Goal: Task Accomplishment & Management: Use online tool/utility

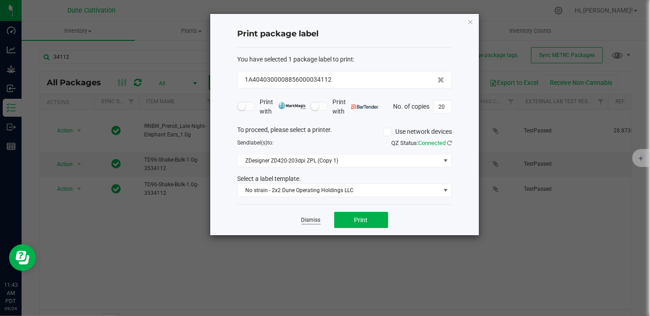
click at [309, 217] on link "Dismiss" at bounding box center [310, 221] width 19 height 8
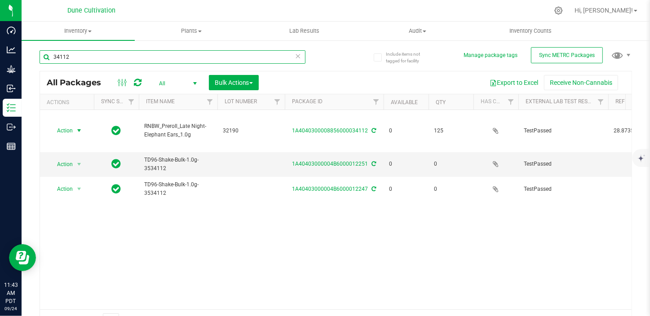
click at [158, 57] on input "34112" at bounding box center [173, 56] width 266 height 13
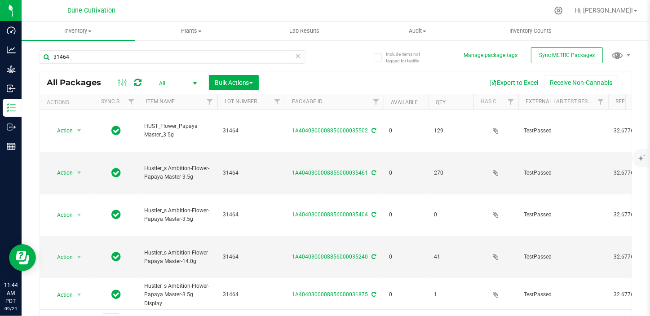
click at [165, 79] on span "All" at bounding box center [175, 83] width 49 height 13
click at [116, 251] on icon at bounding box center [116, 256] width 9 height 11
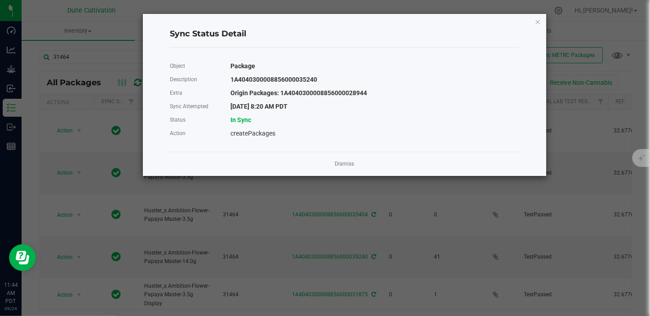
click at [340, 1] on ngb-modal-window "Sync Status Detail Object Package Description 1A4040300008856000035240 Extra Or…" at bounding box center [328, 158] width 657 height 316
click at [535, 22] on icon "Close" at bounding box center [538, 21] width 6 height 11
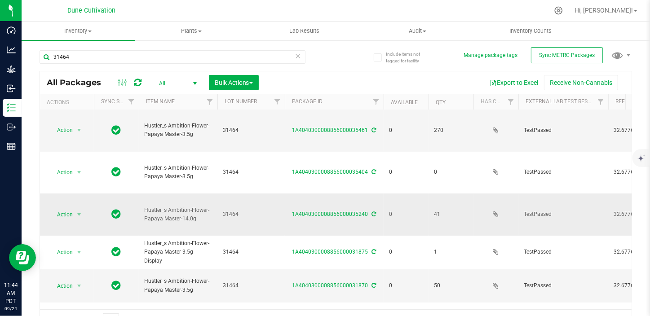
scroll to position [43, 0]
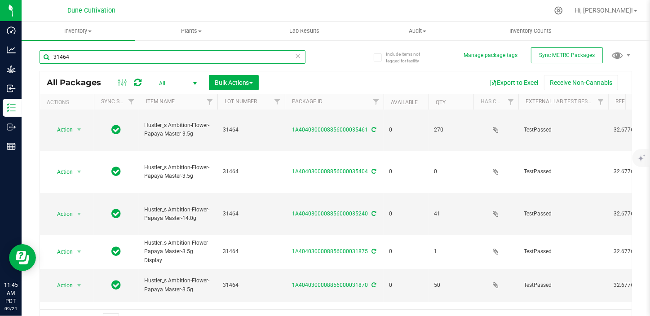
click at [106, 55] on input "31464" at bounding box center [173, 56] width 266 height 13
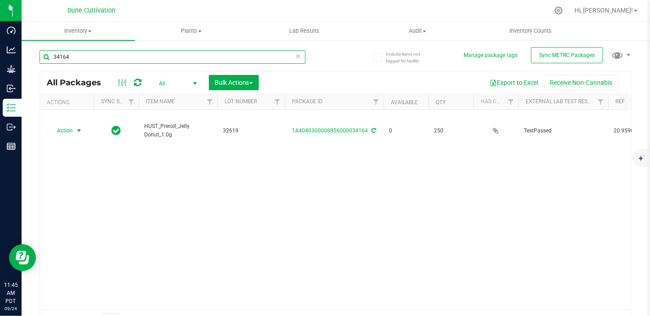
type input "34164"
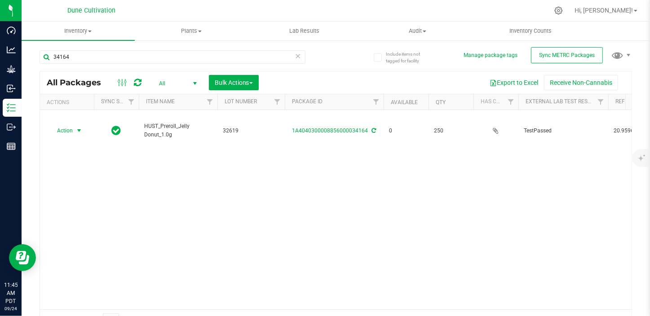
click at [78, 127] on span "select" at bounding box center [78, 130] width 7 height 7
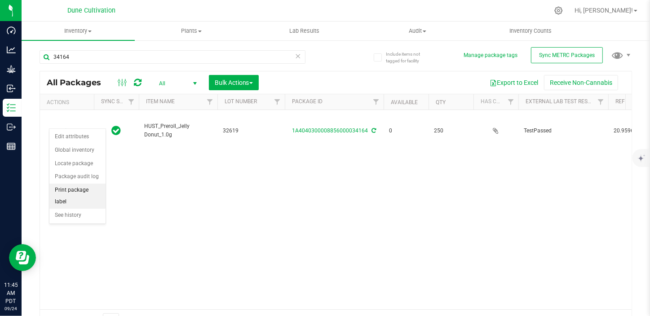
click at [85, 185] on li "Print package label" at bounding box center [77, 196] width 56 height 25
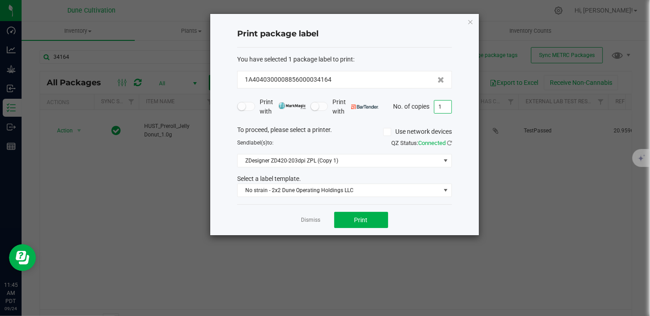
click at [444, 107] on input "1" at bounding box center [442, 107] width 17 height 13
type input "80"
click at [361, 215] on button "Print" at bounding box center [361, 220] width 54 height 16
click at [310, 220] on link "Dismiss" at bounding box center [310, 221] width 19 height 8
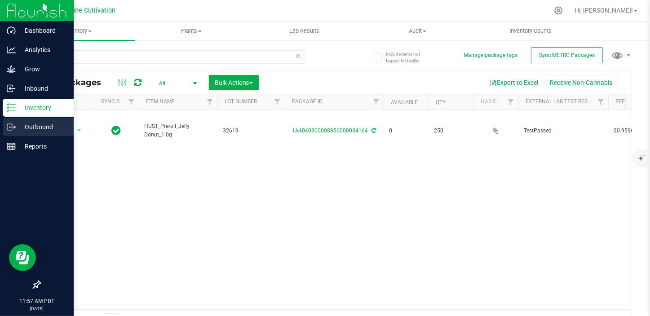
click at [8, 129] on icon at bounding box center [11, 127] width 9 height 9
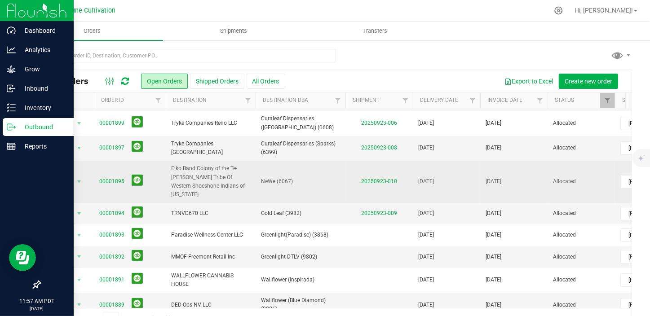
scroll to position [291, 0]
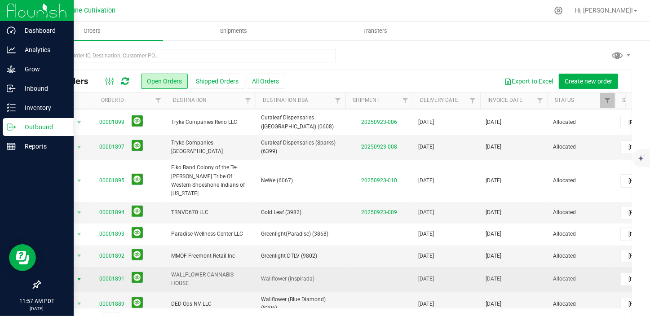
click at [79, 276] on span "select" at bounding box center [78, 279] width 7 height 7
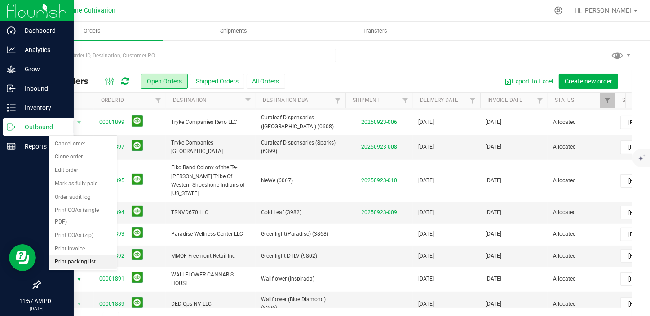
click at [79, 256] on li "Print packing list" at bounding box center [82, 262] width 67 height 13
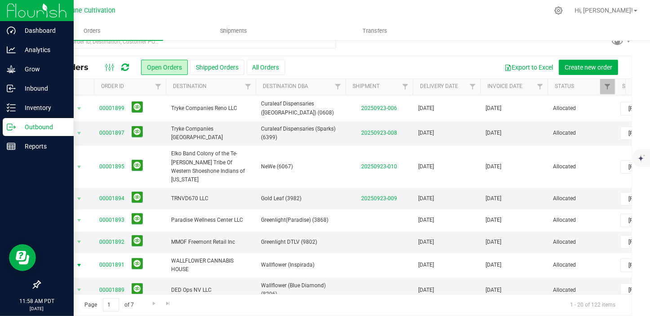
scroll to position [22, 0]
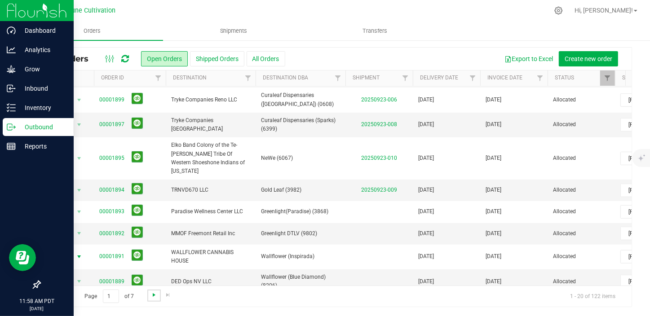
click at [153, 296] on span "Go to the next page" at bounding box center [153, 295] width 7 height 7
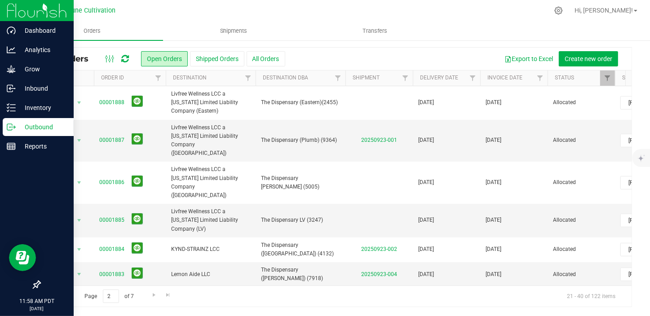
click at [80, 296] on span "select" at bounding box center [78, 299] width 7 height 7
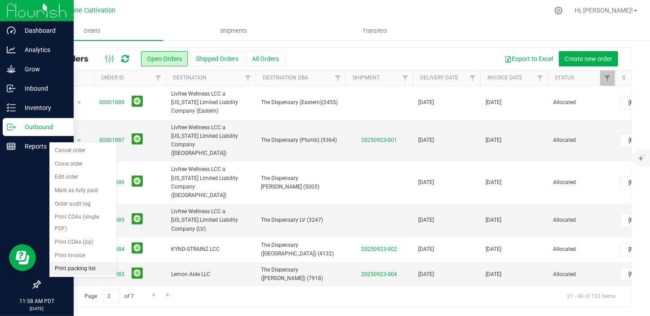
click at [90, 262] on li "Print packing list" at bounding box center [82, 268] width 67 height 13
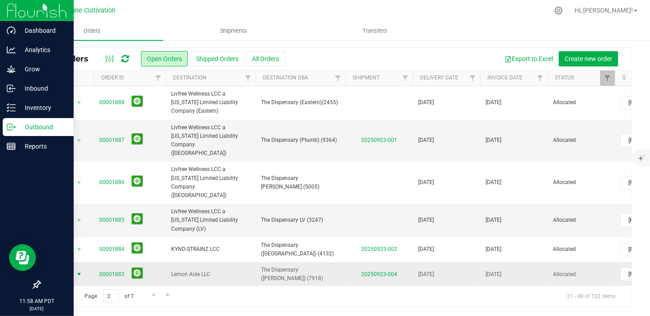
click at [78, 271] on span "select" at bounding box center [78, 274] width 7 height 7
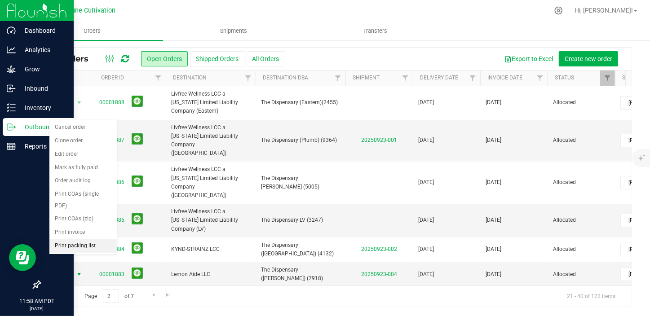
click at [80, 239] on li "Print packing list" at bounding box center [82, 245] width 67 height 13
